Goal: Check status: Check status

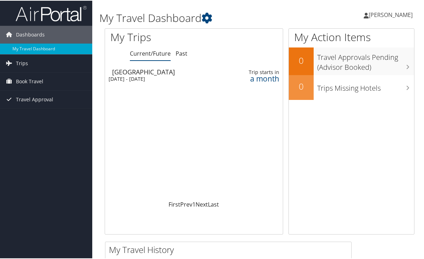
click at [187, 75] on td "Charlottesville Wed 8 Oct 2025 - Sun 12 Oct 2025" at bounding box center [161, 75] width 112 height 20
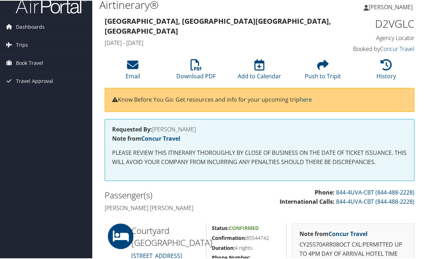
scroll to position [5, 0]
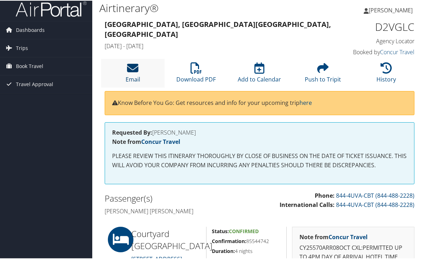
click at [136, 73] on icon at bounding box center [132, 67] width 11 height 11
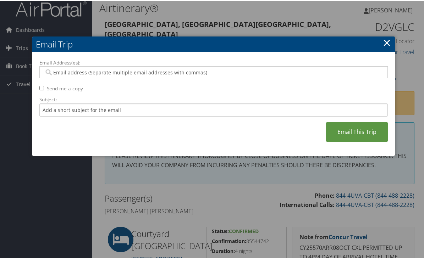
click at [387, 42] on link "×" at bounding box center [387, 42] width 8 height 14
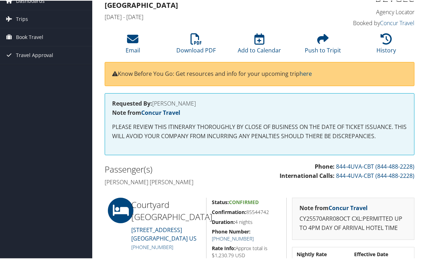
scroll to position [0, 0]
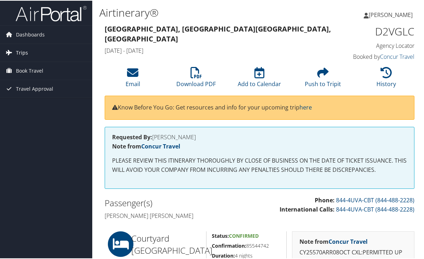
click at [21, 46] on span "Trips" at bounding box center [22, 52] width 12 height 18
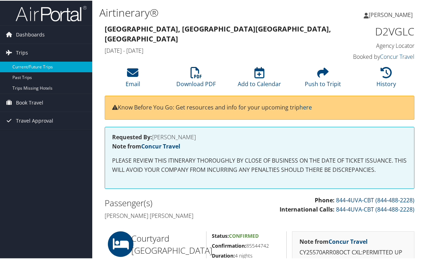
click at [31, 68] on link "Current/Future Trips" at bounding box center [46, 66] width 92 height 11
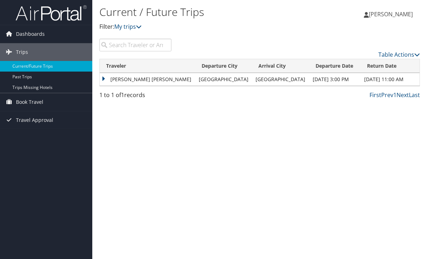
click at [105, 80] on td "[PERSON_NAME] [PERSON_NAME]" at bounding box center [147, 79] width 95 height 13
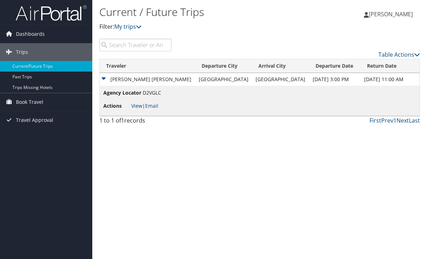
click at [134, 105] on link "View" at bounding box center [136, 106] width 11 height 7
click at [223, 134] on div "Current / Future Trips Filter: My trips [PERSON_NAME] [PERSON_NAME] My Settings…" at bounding box center [259, 129] width 335 height 259
click at [104, 75] on td "[PERSON_NAME] [PERSON_NAME]" at bounding box center [147, 79] width 95 height 13
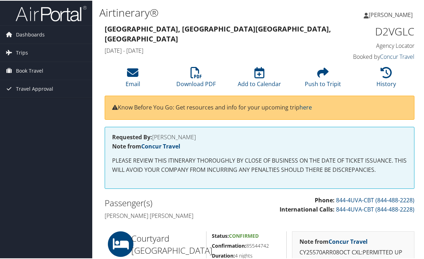
click at [389, 59] on link "Concur Travel" at bounding box center [397, 56] width 34 height 8
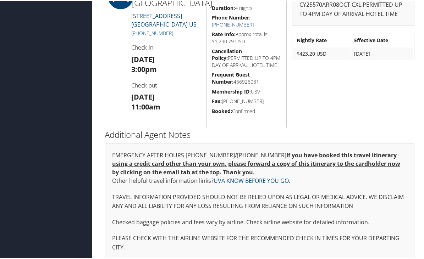
scroll to position [254, 0]
